Goal: Task Accomplishment & Management: Complete application form

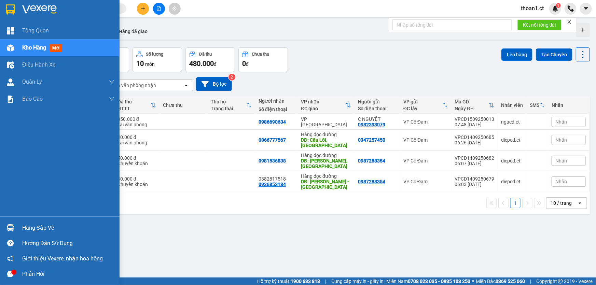
click at [59, 46] on span "mới" at bounding box center [56, 48] width 13 height 8
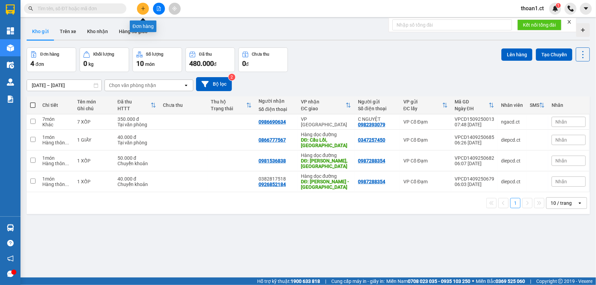
click at [142, 10] on icon "plus" at bounding box center [143, 8] width 5 height 5
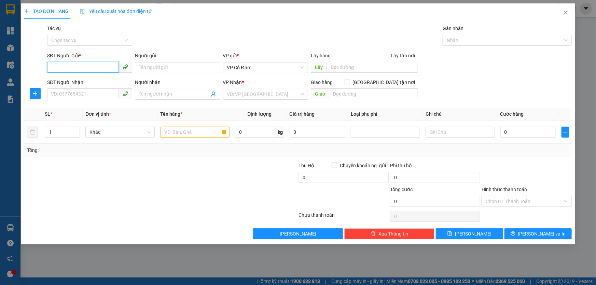
click at [98, 66] on input "SĐT Người Gửi *" at bounding box center [83, 67] width 72 height 11
type input "0832647943"
click at [78, 92] on input "SĐT Người Nhận" at bounding box center [83, 93] width 72 height 11
type input "0355941244"
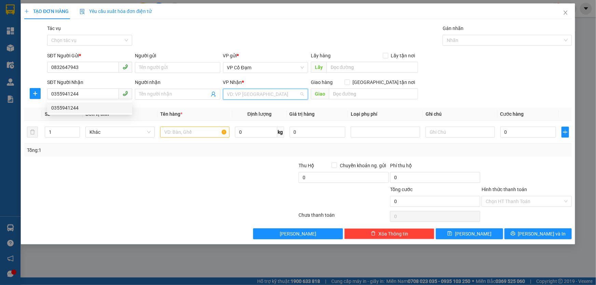
click at [245, 94] on input "search" at bounding box center [263, 94] width 72 height 10
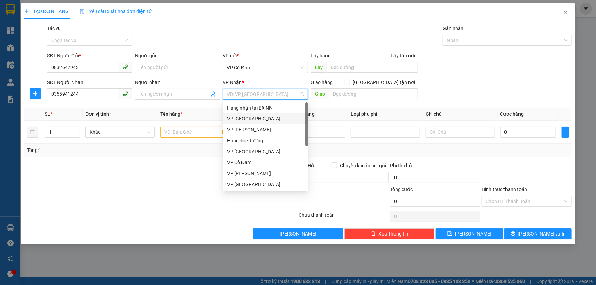
click at [242, 118] on div "VP [GEOGRAPHIC_DATA]" at bounding box center [265, 119] width 77 height 8
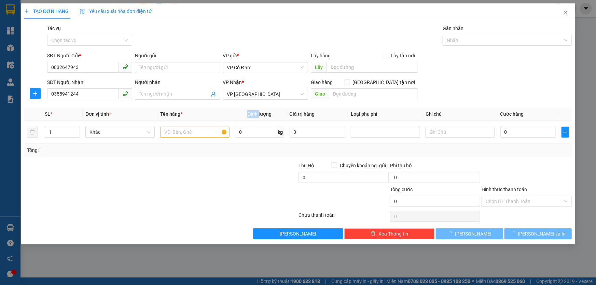
click at [242, 118] on th "Định lượng" at bounding box center [259, 114] width 54 height 13
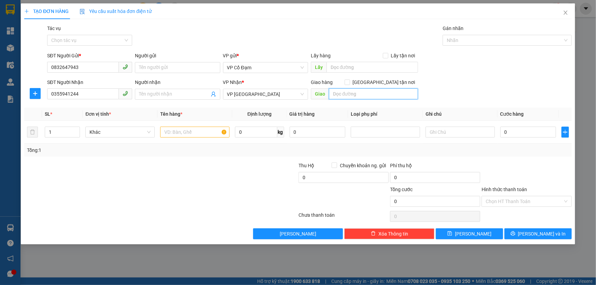
click at [353, 95] on input "text" at bounding box center [373, 93] width 89 height 11
click at [181, 133] on input "text" at bounding box center [194, 132] width 69 height 11
type input "1 Giấy Cu Đơ"
click at [171, 149] on div "Tổng: 1" at bounding box center [128, 150] width 203 height 8
click at [511, 135] on input "0" at bounding box center [528, 132] width 56 height 11
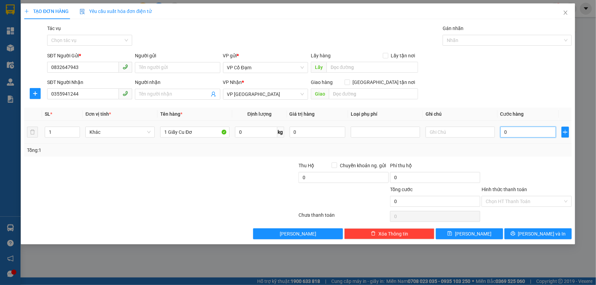
type input "3"
type input "30"
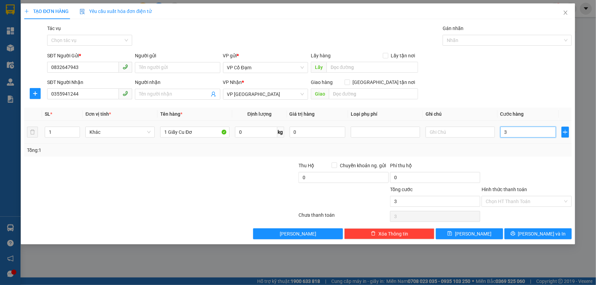
type input "30"
type input "30.000"
click at [486, 97] on div "SĐT Người Nhận 0355941244 Người nhận Tên người nhận VP Nhận * VP [PERSON_NAME] …" at bounding box center [309, 91] width 527 height 24
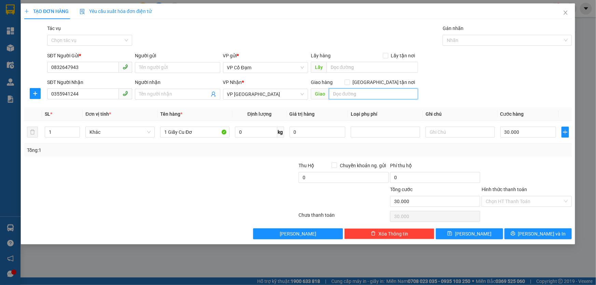
click at [354, 90] on input "text" at bounding box center [373, 93] width 89 height 11
type input "NHỜ BOOL SHIP GIÚP KHÁCH"
click at [456, 75] on div "SĐT Người Gửi * 0832647943 Người gửi Tên người gửi VP gửi * VP Cổ Đạm Lấy hàng …" at bounding box center [309, 64] width 527 height 24
click at [507, 202] on input "Hình thức thanh toán" at bounding box center [524, 201] width 77 height 10
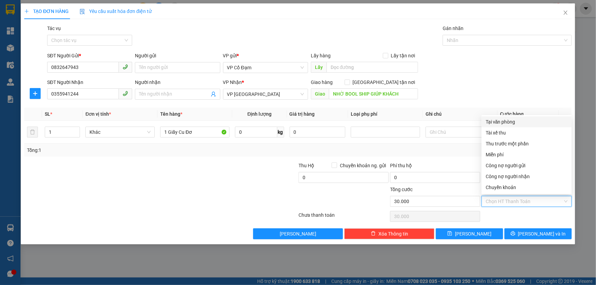
click at [502, 122] on div "Tại văn phòng" at bounding box center [527, 122] width 82 height 8
type input "0"
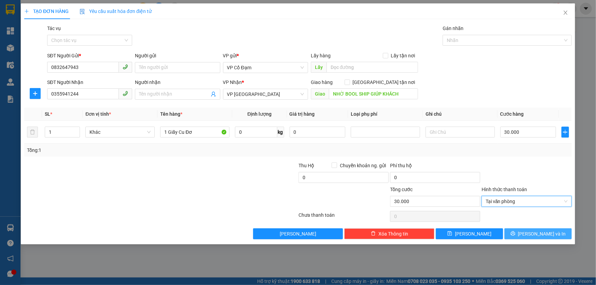
click at [515, 233] on icon "printer" at bounding box center [512, 233] width 4 height 4
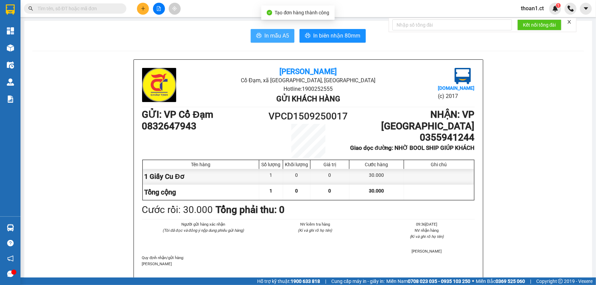
click at [273, 36] on span "In mẫu A5" at bounding box center [276, 35] width 25 height 9
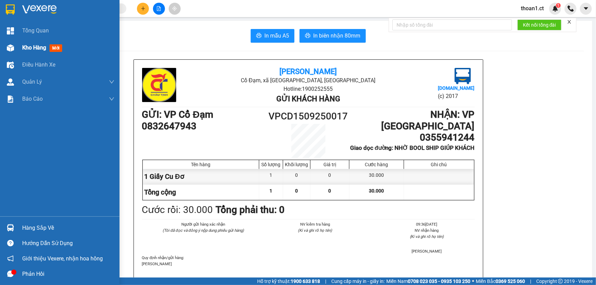
click at [59, 48] on span "mới" at bounding box center [56, 48] width 13 height 8
